Goal: Download file/media

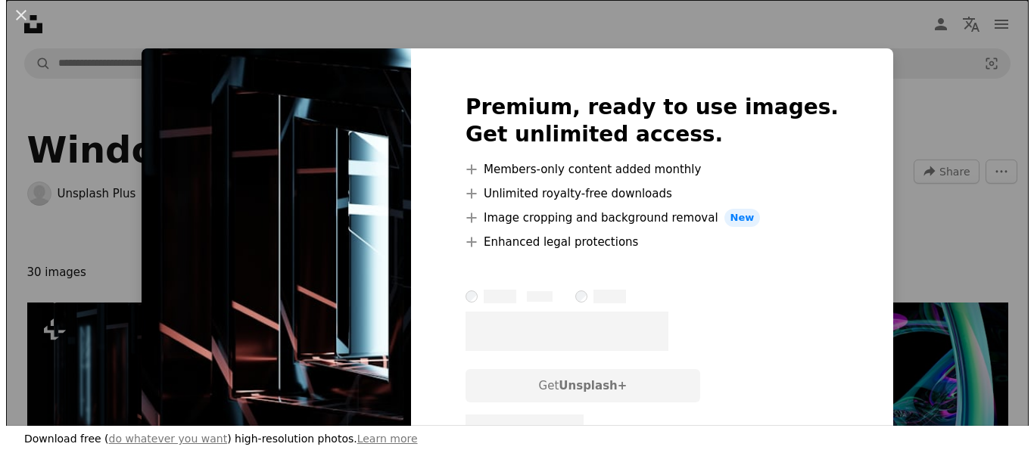
scroll to position [227, 0]
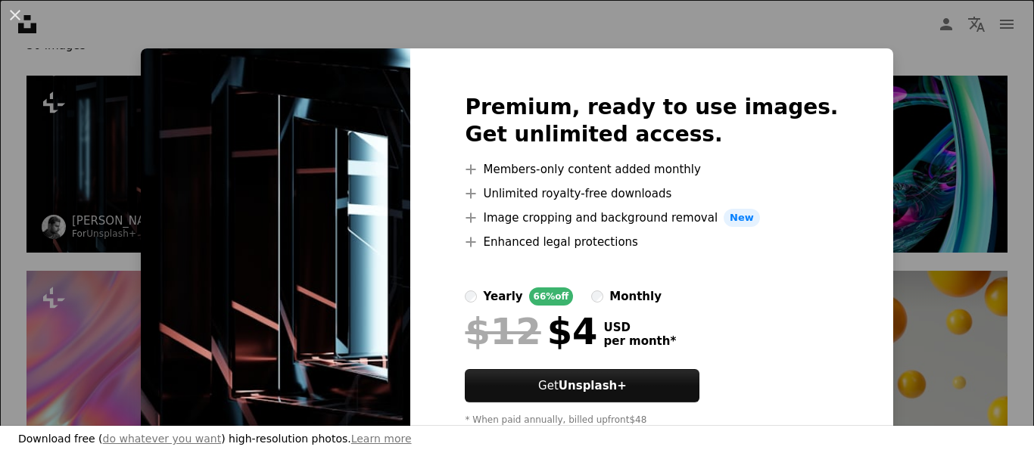
drag, startPoint x: 162, startPoint y: 78, endPoint x: 173, endPoint y: 86, distance: 13.0
click at [166, 86] on div "An X shape Premium, ready to use images. Get unlimited access. A plus sign Memb…" at bounding box center [517, 226] width 1034 height 453
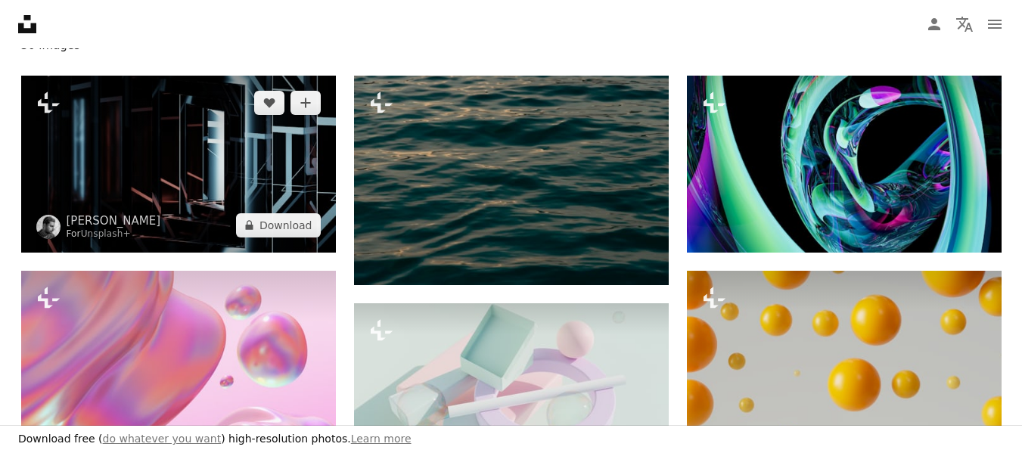
drag, startPoint x: 164, startPoint y: 149, endPoint x: 125, endPoint y: 133, distance: 42.4
click at [125, 134] on img at bounding box center [178, 164] width 315 height 177
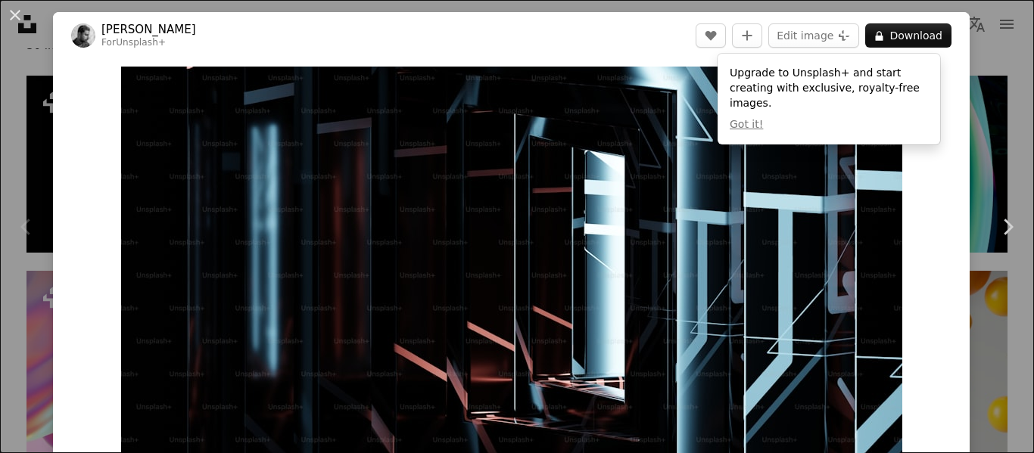
click at [924, 216] on div "Zoom in" at bounding box center [511, 286] width 917 height 455
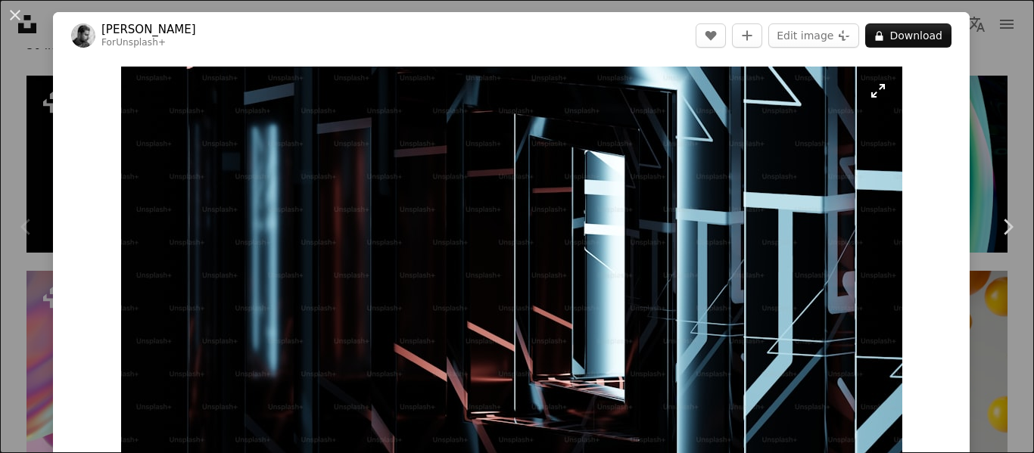
click at [875, 92] on img "Zoom in on this image" at bounding box center [511, 287] width 781 height 440
